Goal: Task Accomplishment & Management: Manage account settings

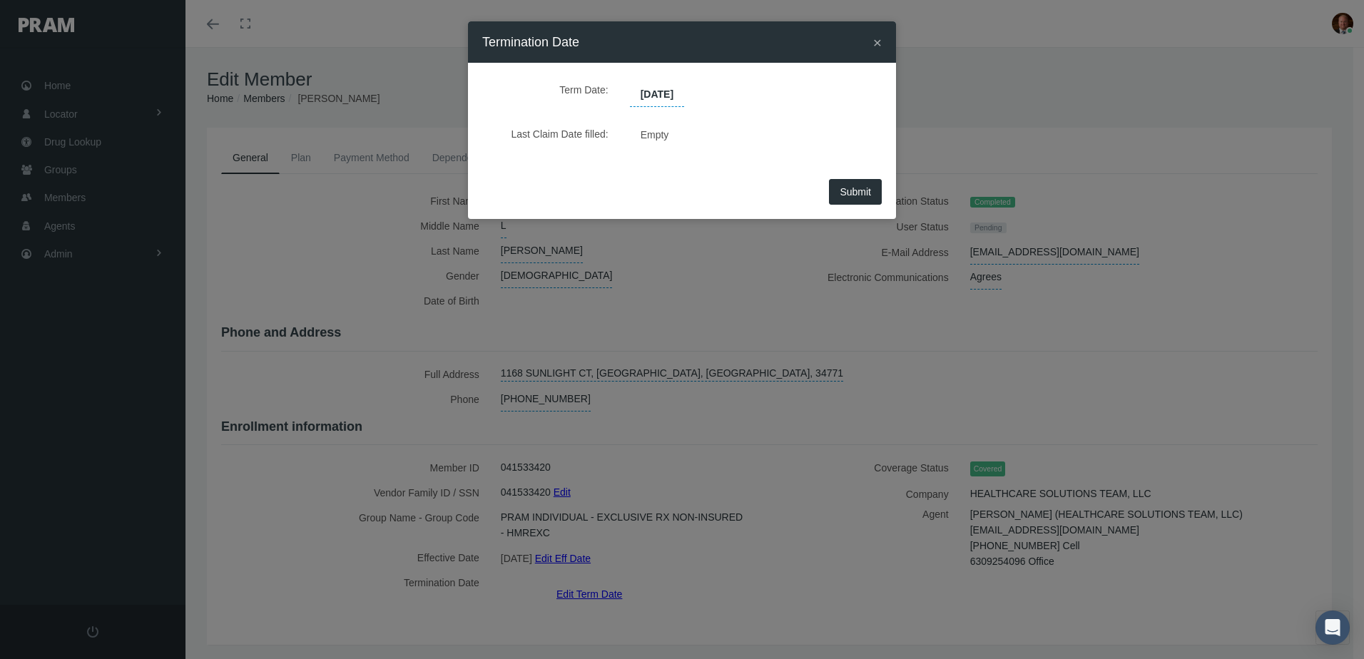
click at [880, 41] on span "×" at bounding box center [877, 42] width 9 height 16
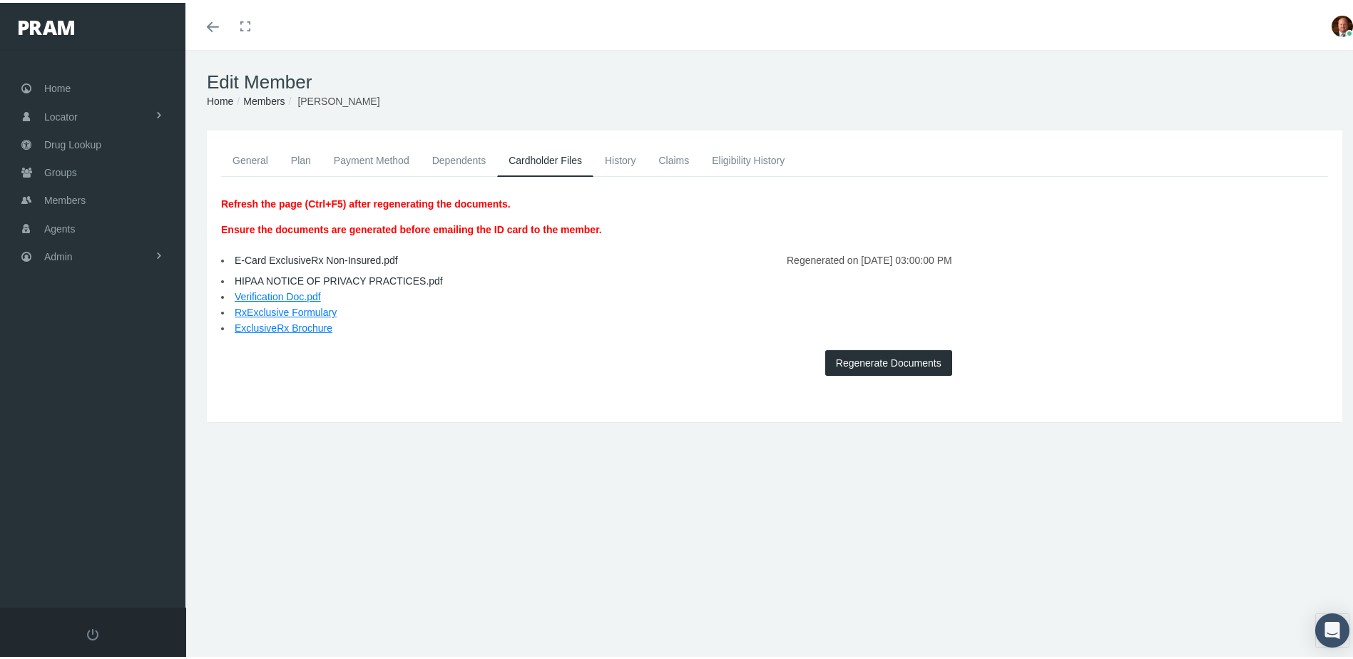
click at [251, 160] on link "General" at bounding box center [250, 157] width 58 height 31
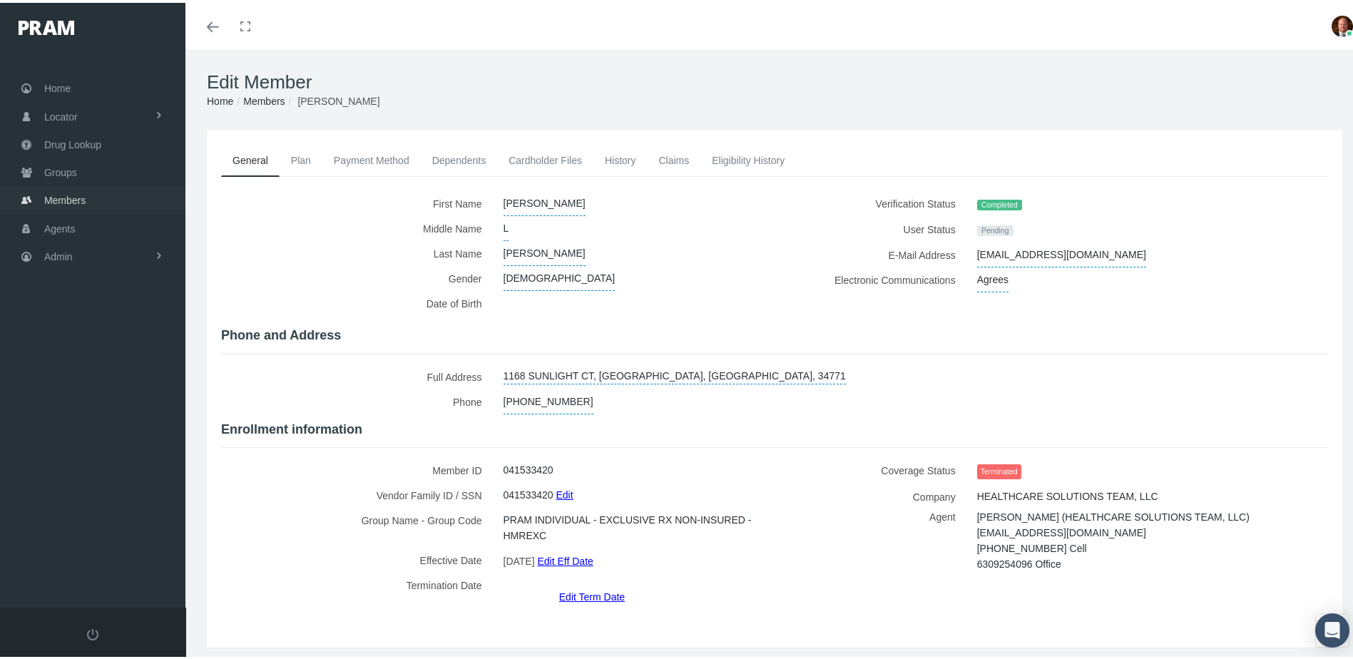
click at [76, 187] on span "Members" at bounding box center [64, 197] width 41 height 27
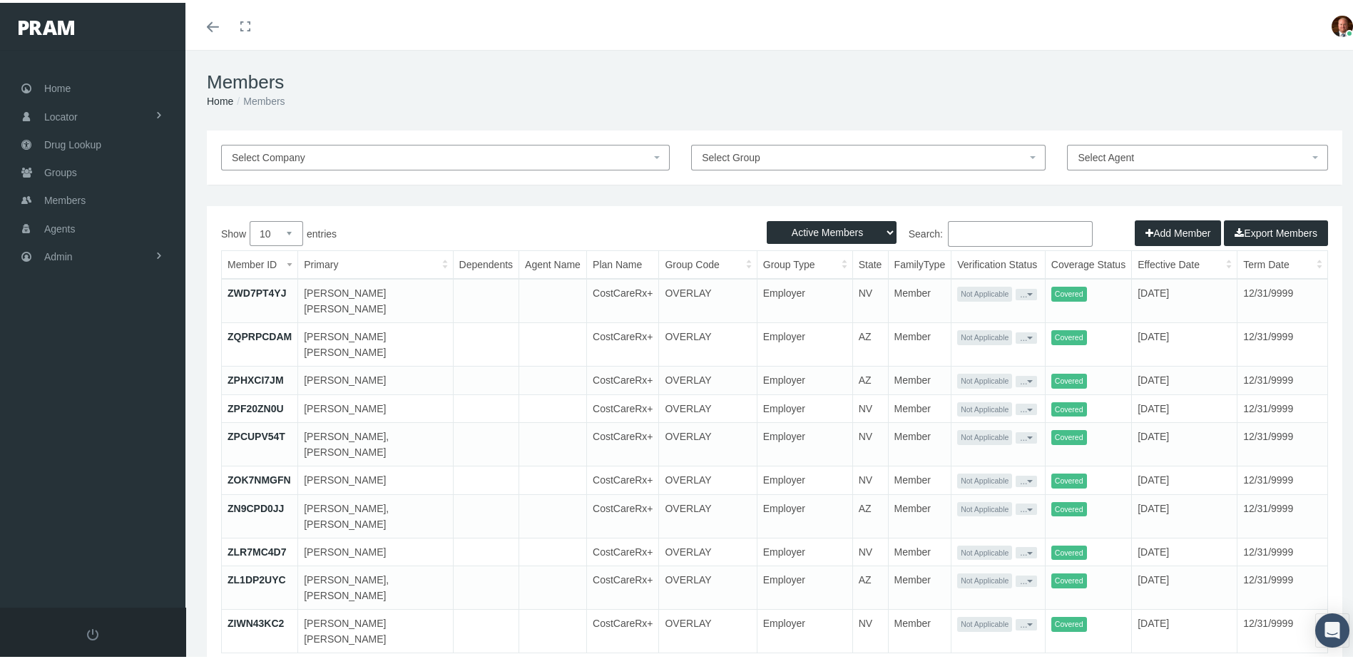
click at [982, 227] on input "Search:" at bounding box center [1020, 231] width 145 height 26
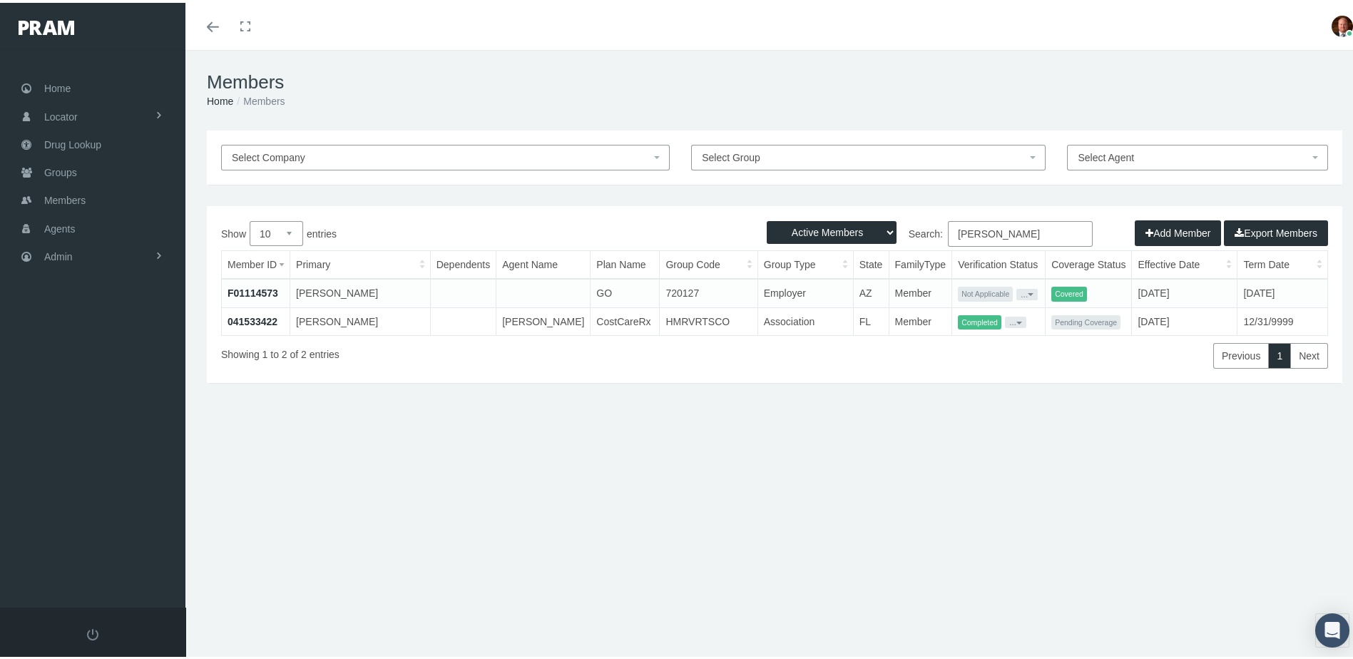
type input "labriola"
click at [265, 321] on link "041533422" at bounding box center [253, 318] width 50 height 11
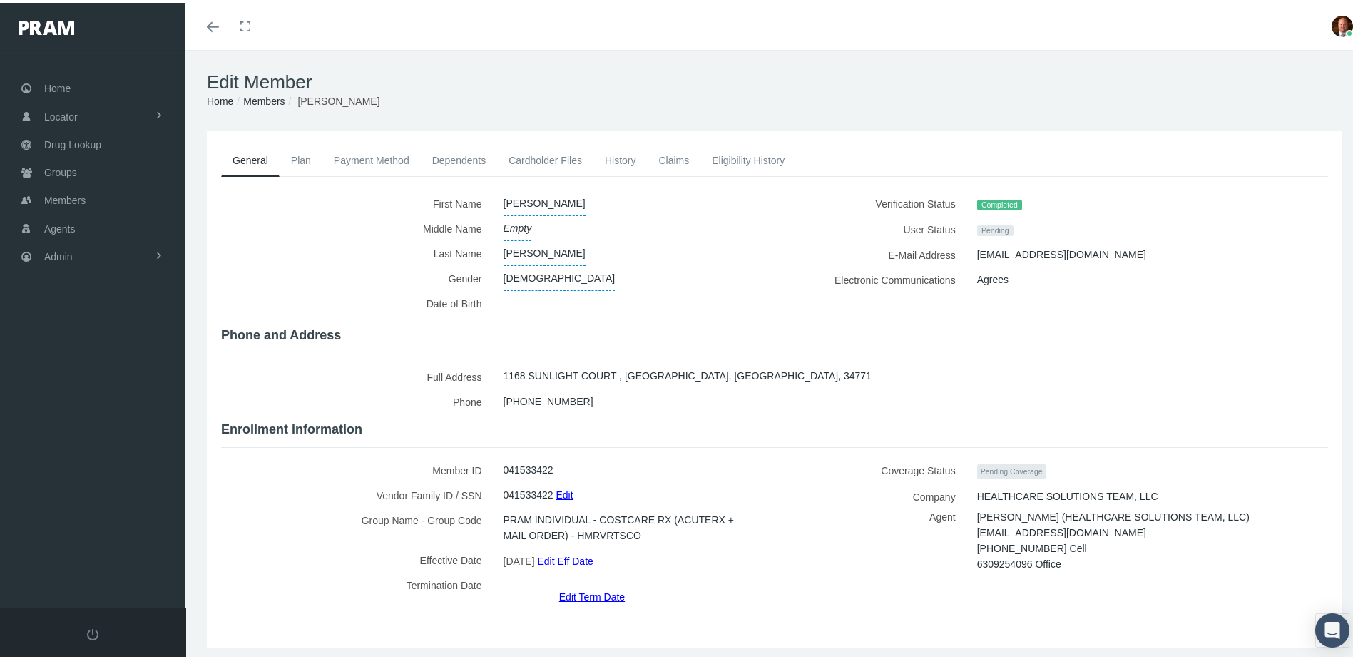
click at [569, 554] on link "Edit Eff Date" at bounding box center [565, 558] width 56 height 21
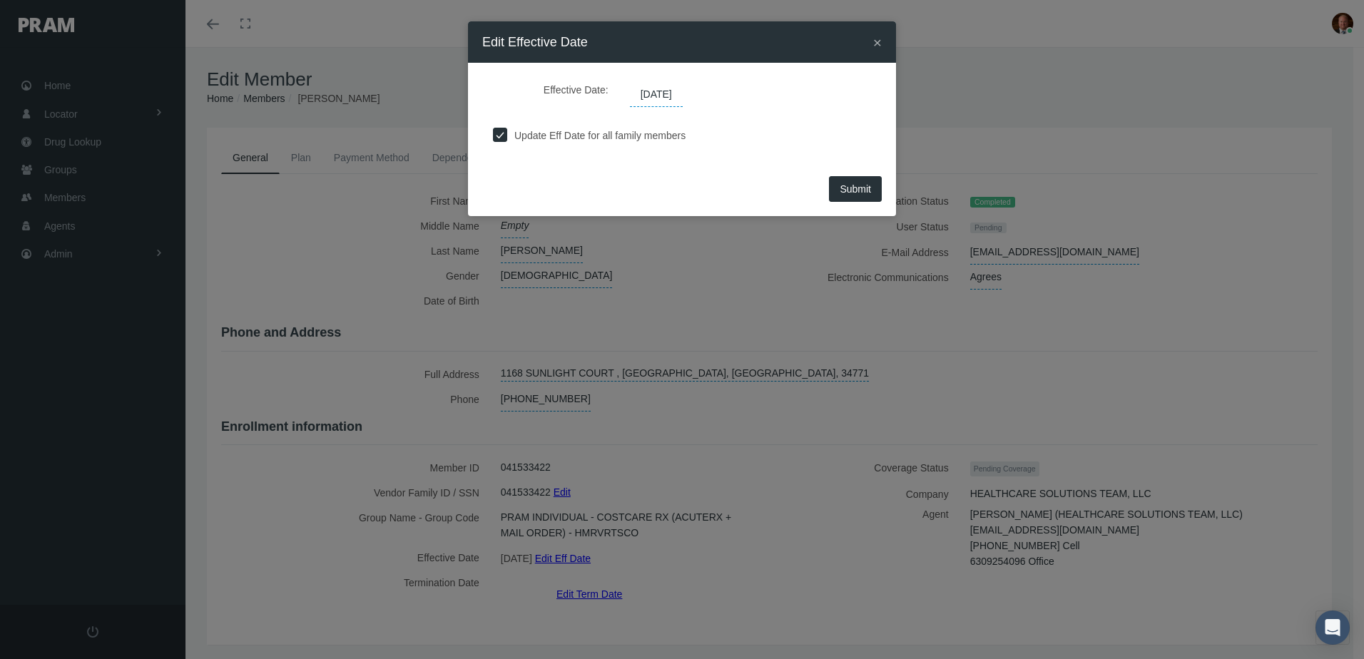
click at [683, 95] on span "[DATE]" at bounding box center [656, 95] width 53 height 24
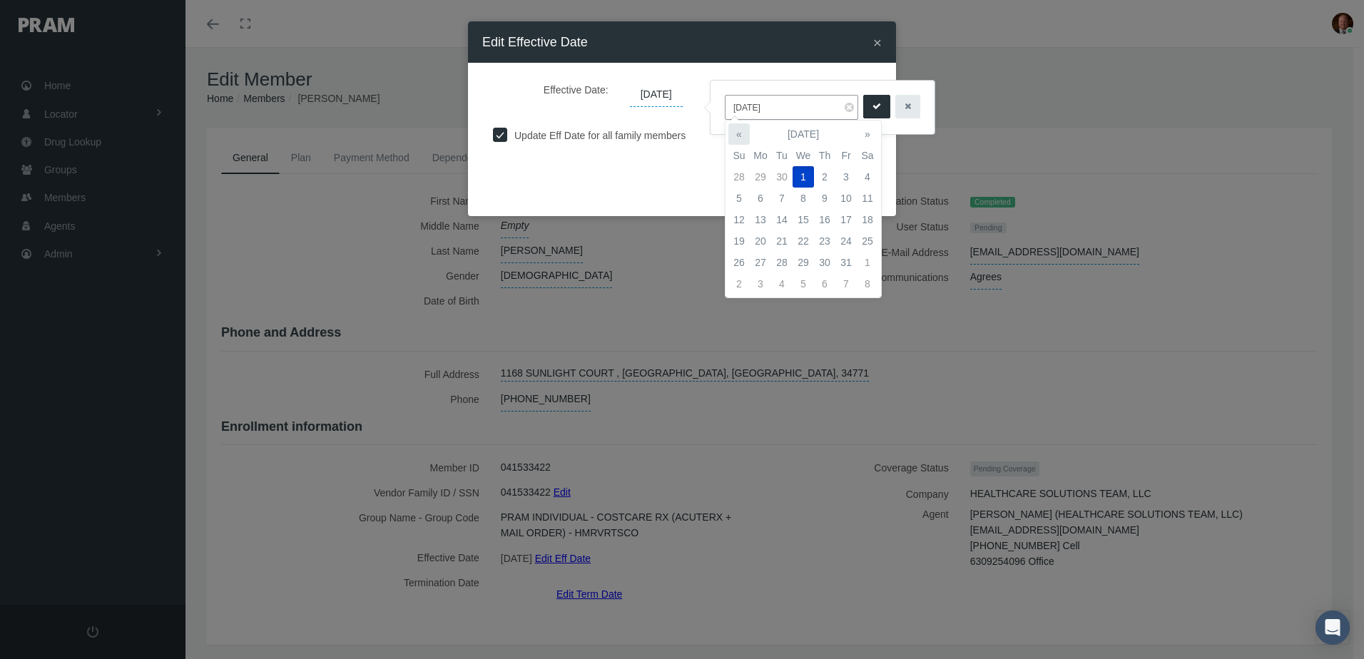
click at [740, 137] on th "«" at bounding box center [738, 133] width 21 height 21
click at [760, 173] on td "1" at bounding box center [760, 176] width 21 height 21
type input "[DATE]"
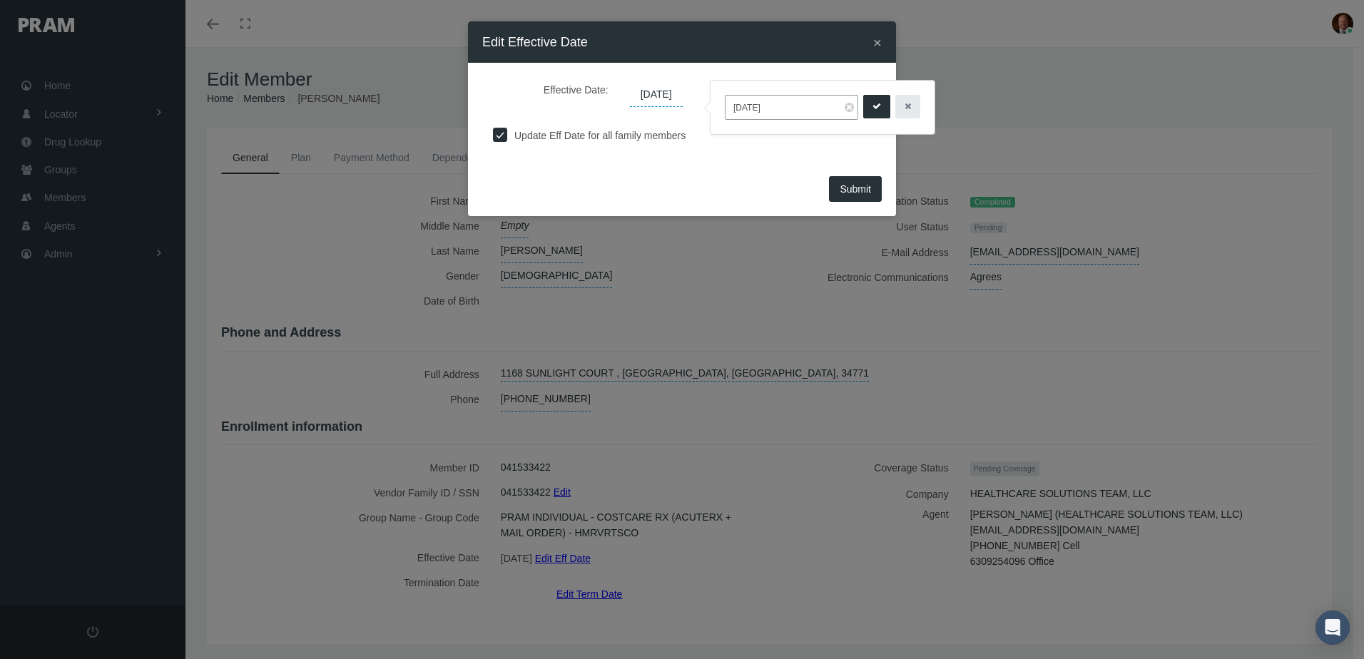
click at [872, 108] on icon "submit" at bounding box center [876, 107] width 9 height 14
click at [856, 190] on span "Submit" at bounding box center [855, 188] width 31 height 11
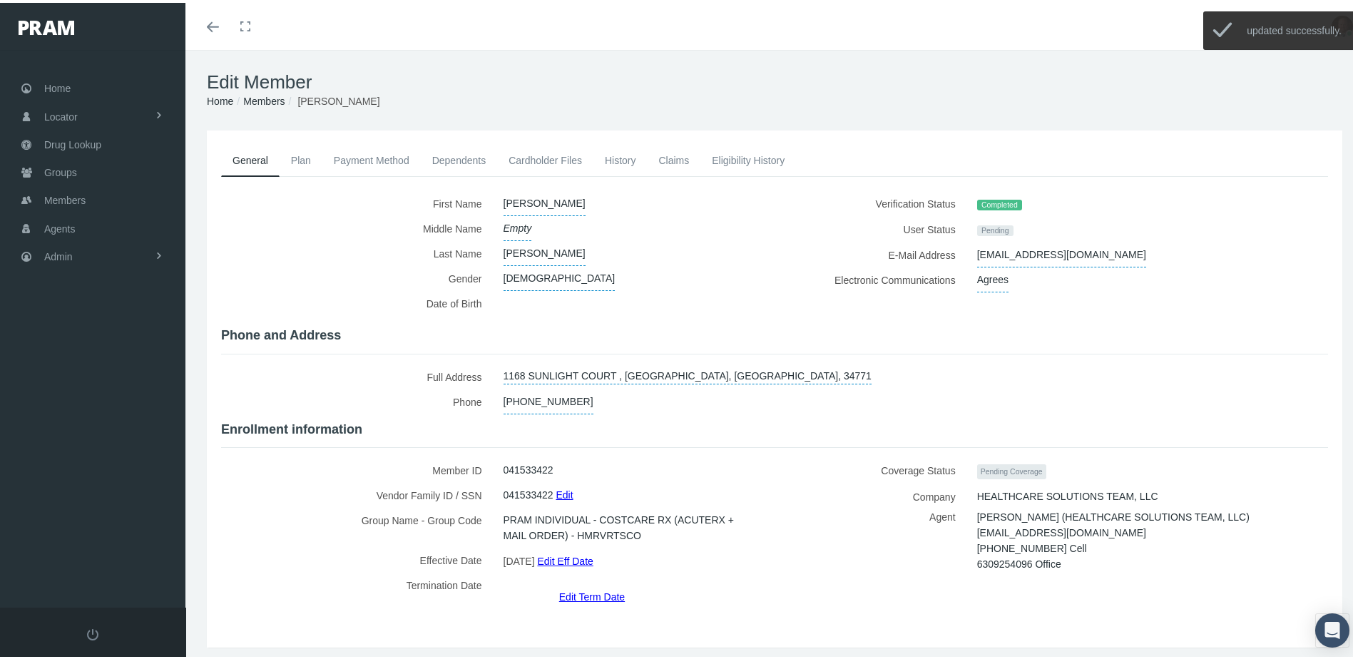
click at [776, 561] on div "Coverage Status Pending Coverage Company HEALTHCARE SOLUTIONS TEAM, LLC Agent d…" at bounding box center [1057, 528] width 564 height 147
click at [688, 444] on div "First Name" at bounding box center [774, 395] width 1107 height 414
click at [768, 551] on div "Member ID 041533422 Vendor Family ID / SSN 041533422 Edit Group Name - Group Co…" at bounding box center [492, 528] width 564 height 147
click at [552, 159] on link "Cardholder Files" at bounding box center [545, 157] width 96 height 31
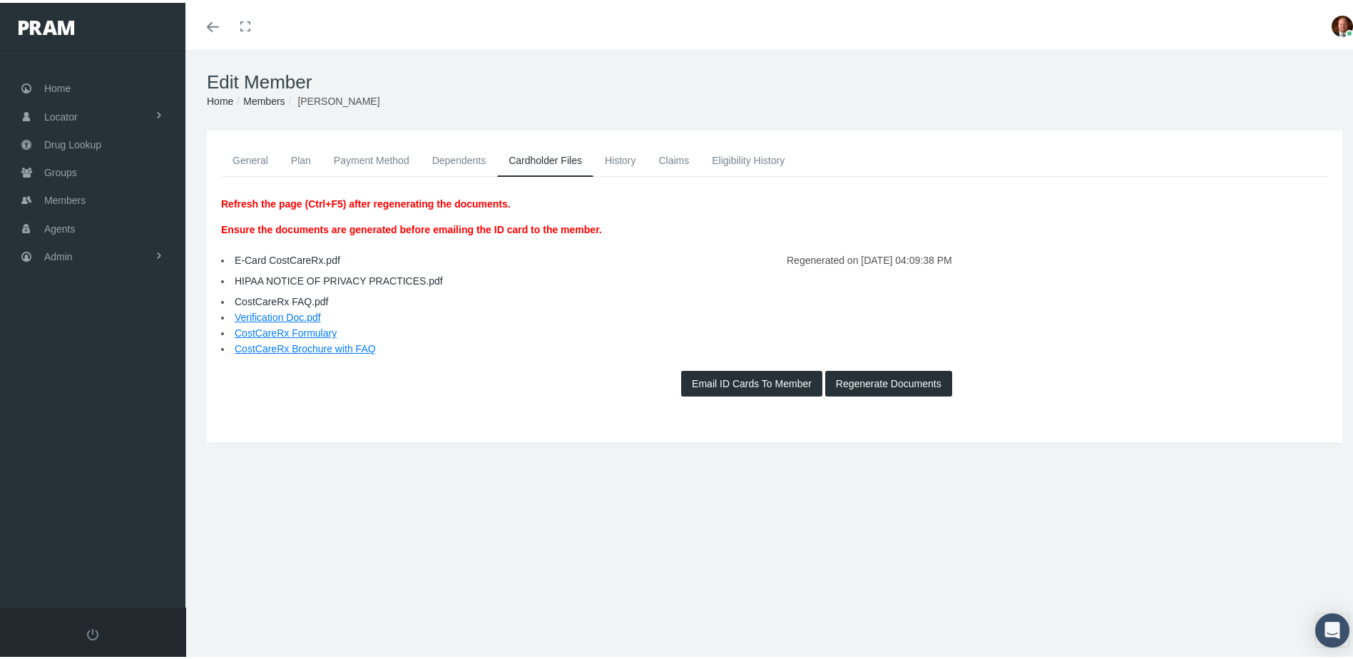
click at [848, 382] on button "Regenerate Documents" at bounding box center [888, 381] width 127 height 26
click at [299, 255] on link "E-Card CostCareRx.pdf" at bounding box center [288, 257] width 106 height 11
click at [70, 191] on span "Members" at bounding box center [64, 197] width 41 height 27
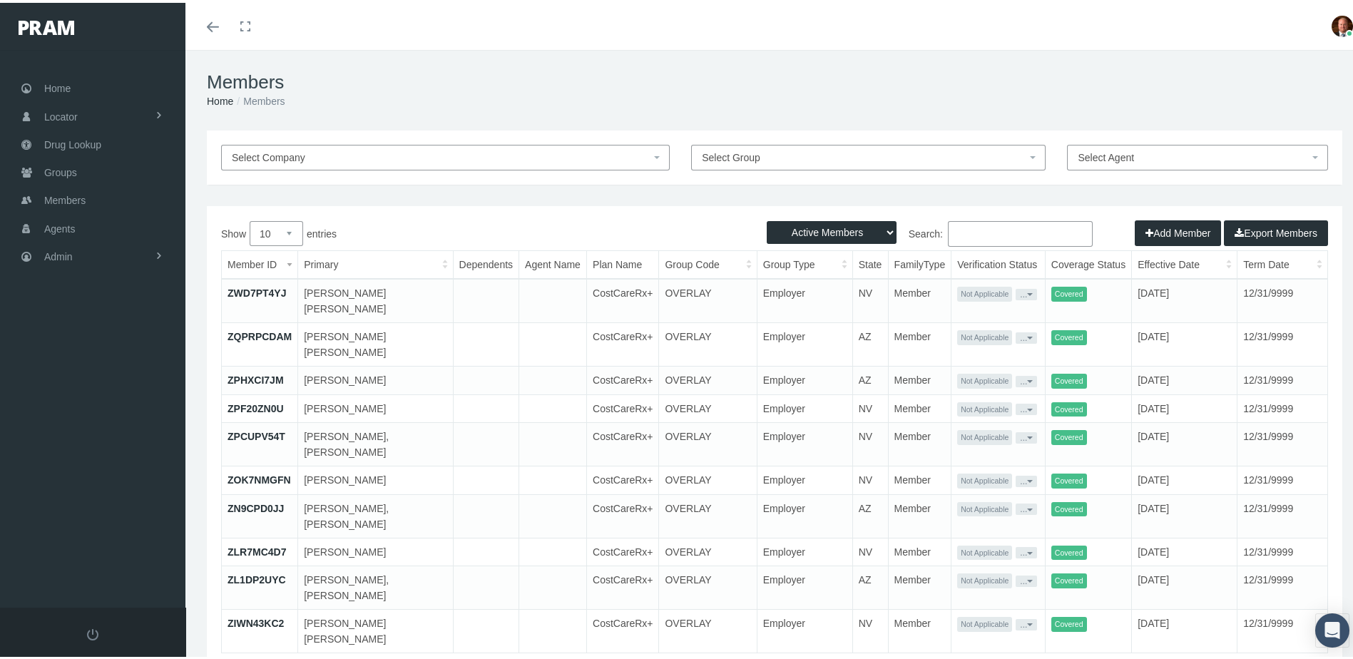
click at [990, 230] on input "Search:" at bounding box center [1020, 231] width 145 height 26
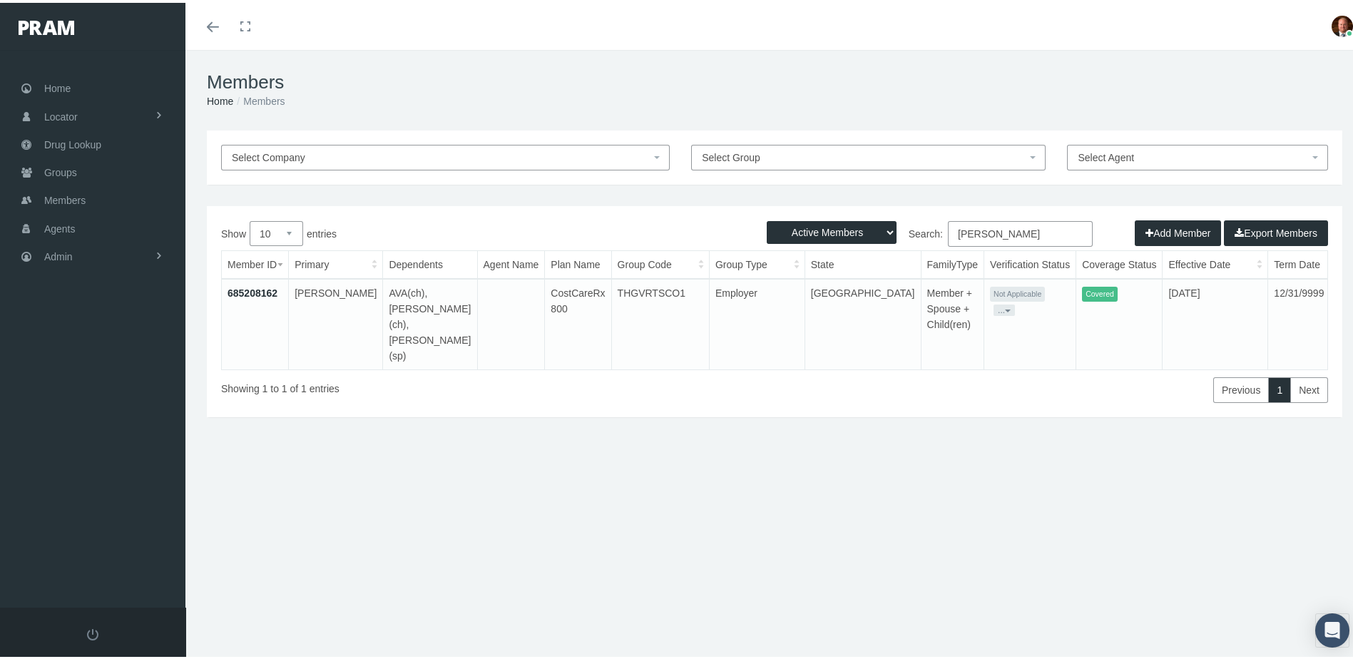
type input "[PERSON_NAME]"
click at [265, 290] on link "685208162" at bounding box center [253, 290] width 50 height 11
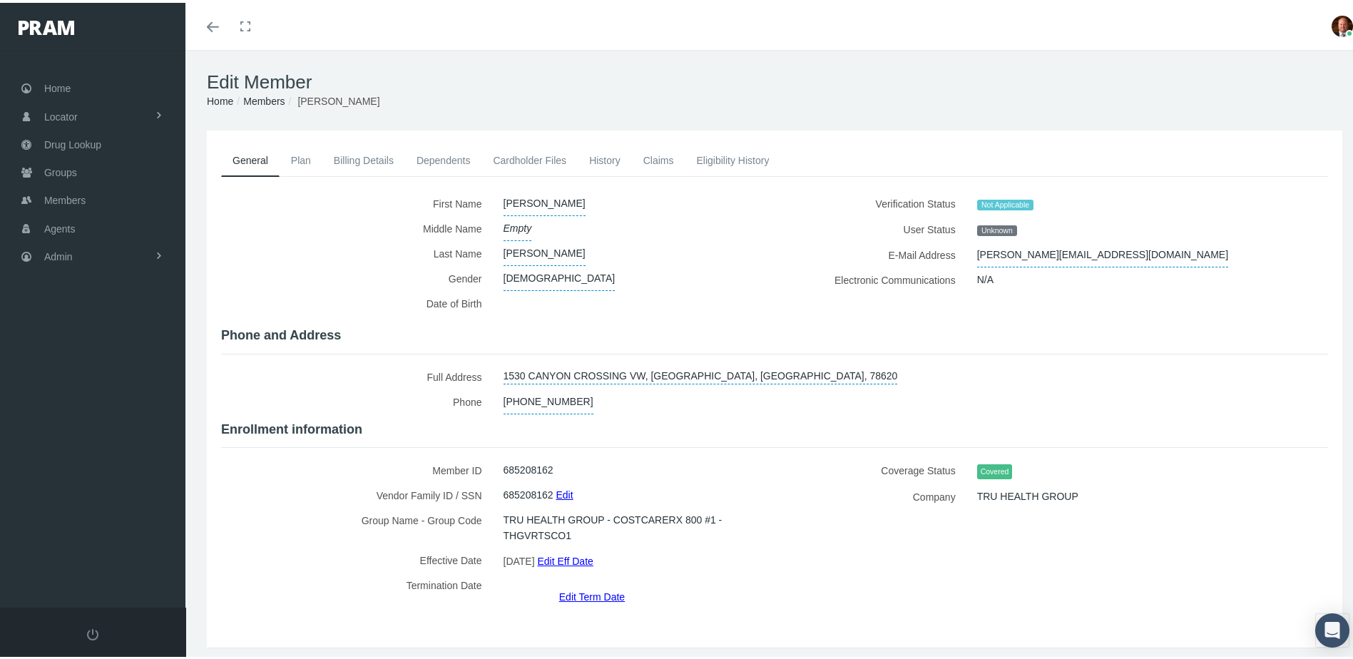
click at [594, 156] on link "History" at bounding box center [605, 157] width 54 height 31
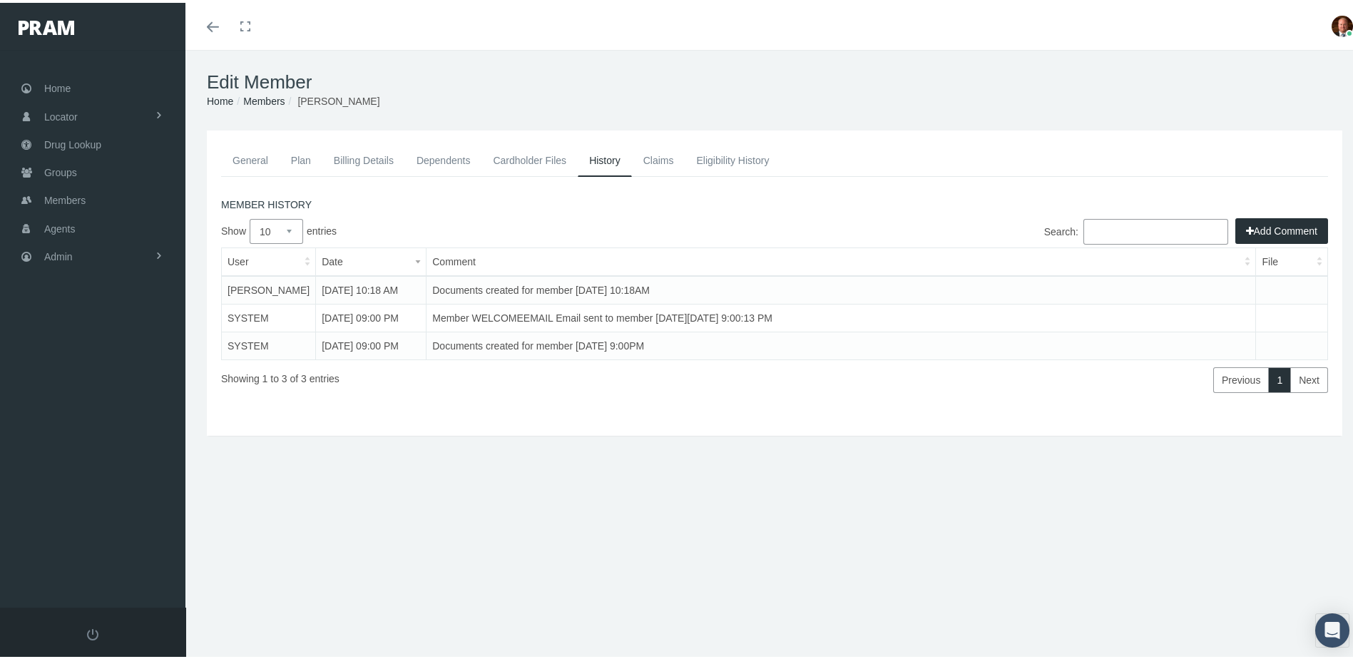
click at [249, 158] on link "General" at bounding box center [250, 157] width 58 height 31
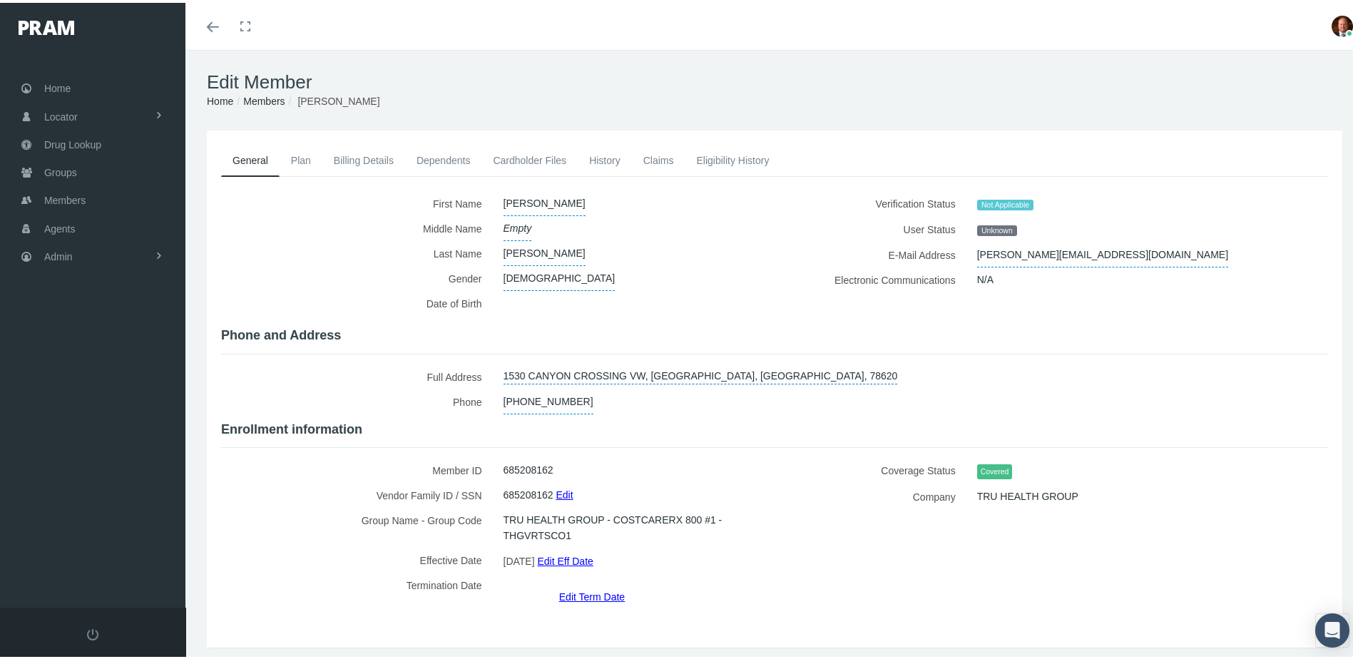
click at [727, 162] on link "Eligibility History" at bounding box center [733, 157] width 96 height 31
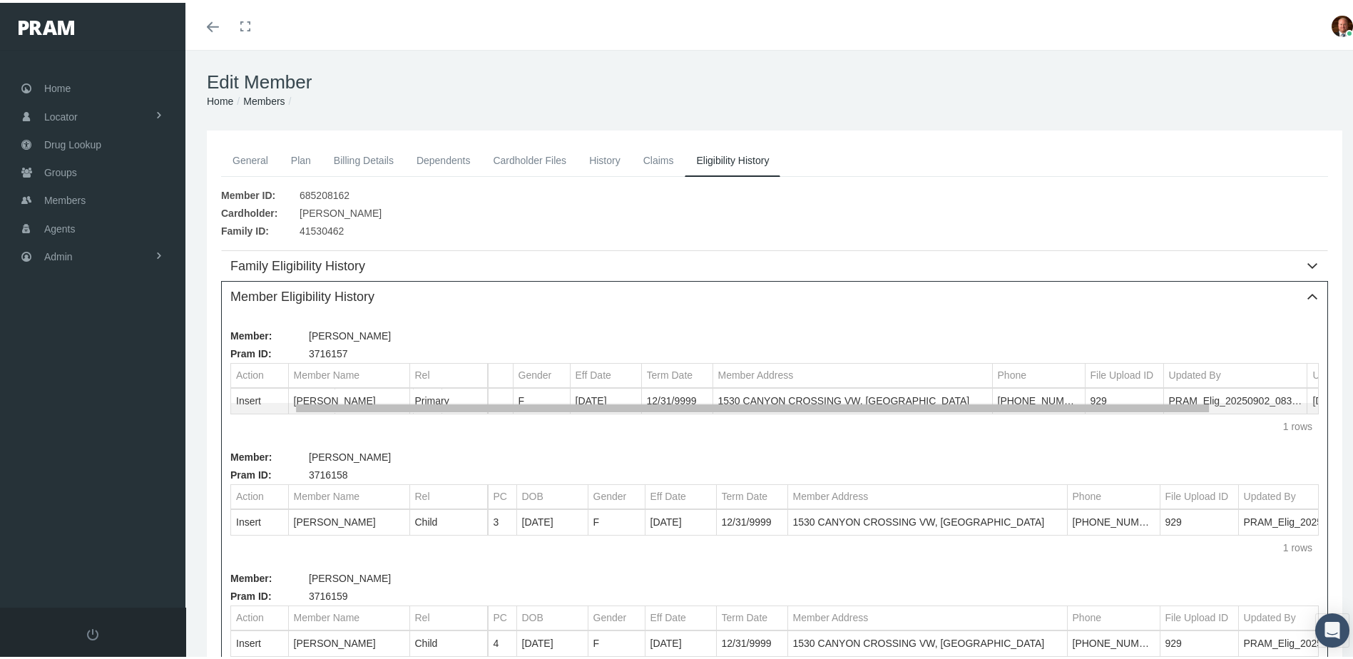
scroll to position [0, 91]
drag, startPoint x: 764, startPoint y: 405, endPoint x: 756, endPoint y: 405, distance: 7.8
click at [756, 405] on body "Toggle Fullscreen Toggle navigation Toggle menubar Toggle fullscreen Profile Lo…" at bounding box center [682, 329] width 1364 height 659
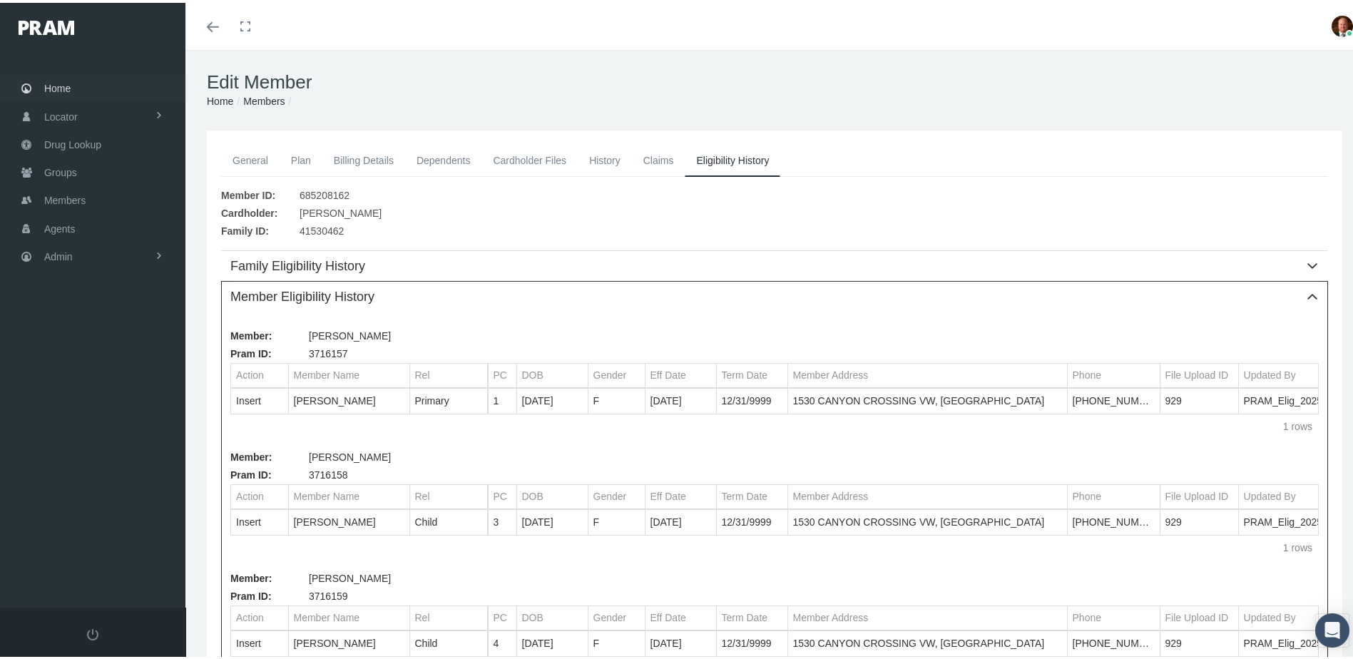
click at [68, 81] on span "Home" at bounding box center [57, 85] width 26 height 27
